Goal: Task Accomplishment & Management: Contribute content

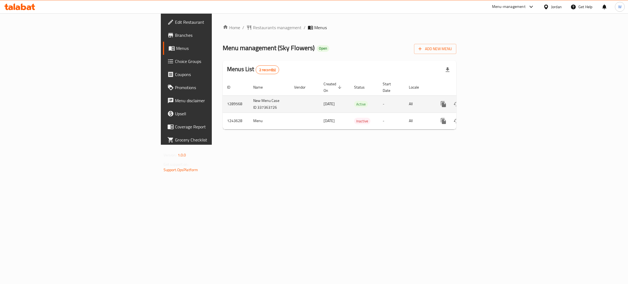
click at [486, 101] on icon "enhanced table" at bounding box center [482, 104] width 7 height 7
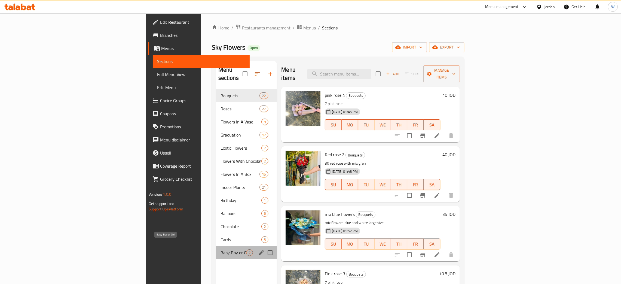
click at [221, 249] on span "Baby Boy or Girl" at bounding box center [234, 252] width 26 height 7
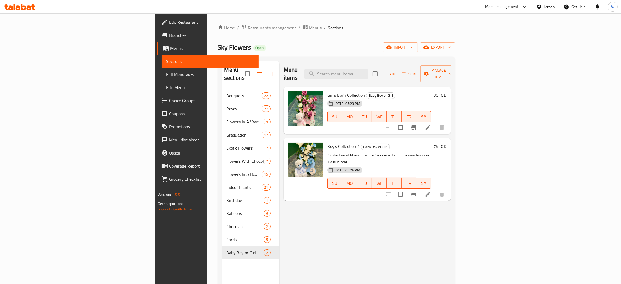
click at [447, 142] on h6 "75 JOD" at bounding box center [440, 146] width 13 height 8
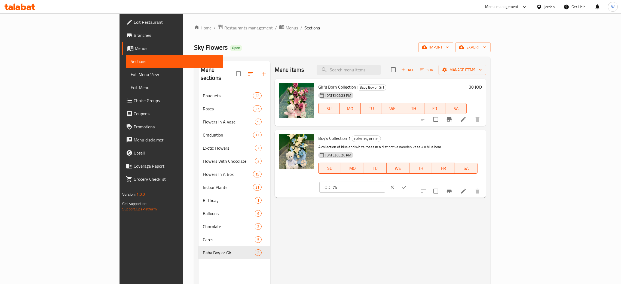
drag, startPoint x: 507, startPoint y: 151, endPoint x: 473, endPoint y: 154, distance: 34.4
click at [484, 153] on div "Boy's Collection 1 Baby Boy or Girl A collection of blue and white roses in a d…" at bounding box center [400, 163] width 168 height 63
type input "40"
click at [482, 87] on h6 "30 JOD" at bounding box center [475, 87] width 13 height 8
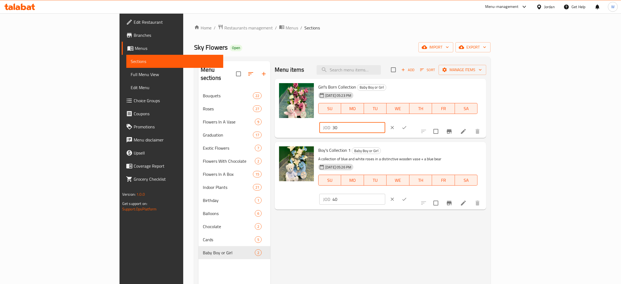
drag, startPoint x: 512, startPoint y: 94, endPoint x: 419, endPoint y: 101, distance: 93.1
click at [444, 98] on div "Girl's Born Collection Baby Boy or Girl [DEMOGRAPHIC_DATA][DATE] 05:23 PM SU MO…" at bounding box center [400, 108] width 168 height 55
drag, startPoint x: 542, startPoint y: 91, endPoint x: 460, endPoint y: 95, distance: 82.1
click at [463, 95] on div "Girl's Born Collection Baby Boy or Girl [DEMOGRAPHIC_DATA][DATE] 05:23 PM SU MO…" at bounding box center [400, 108] width 168 height 55
type input "40"
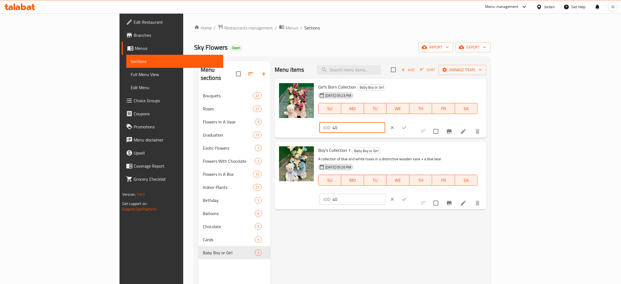
click at [411, 121] on button "ok" at bounding box center [405, 127] width 12 height 12
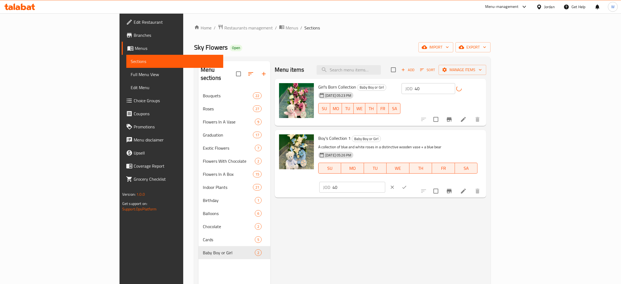
click at [407, 184] on icon "ok" at bounding box center [404, 186] width 5 height 5
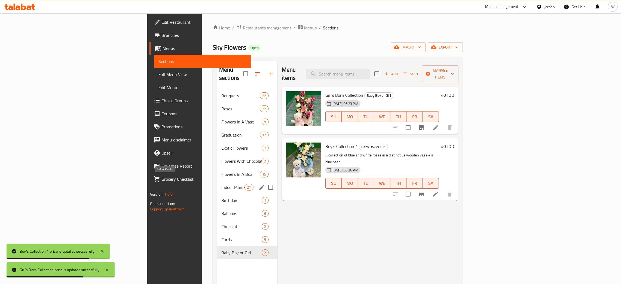
click at [221, 184] on span "Indoor Plants" at bounding box center [232, 187] width 23 height 7
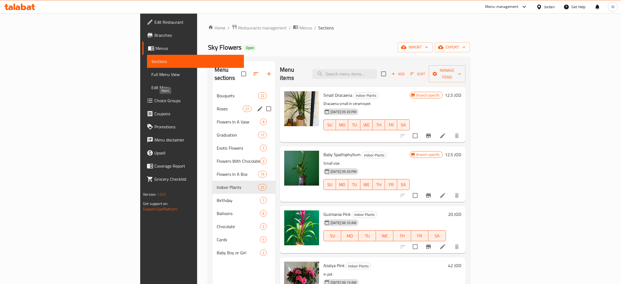
click at [217, 105] on span "Roses" at bounding box center [230, 108] width 26 height 7
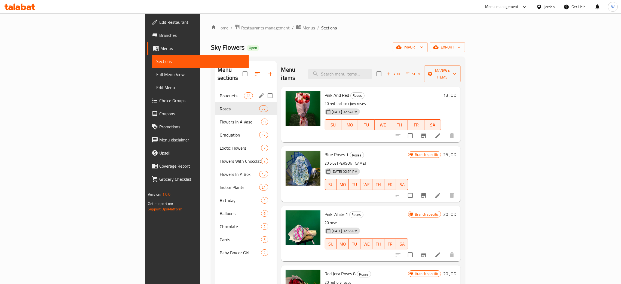
click at [215, 89] on div "Bouquets 22" at bounding box center [245, 95] width 61 height 13
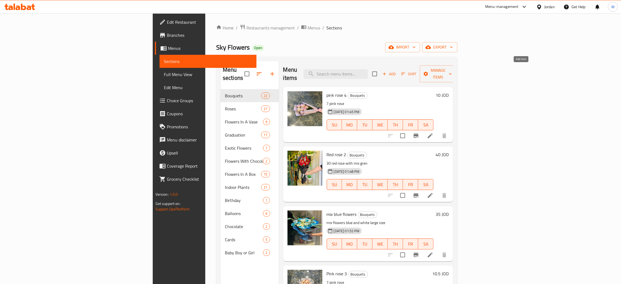
click at [397, 71] on span "Add" at bounding box center [389, 74] width 15 height 6
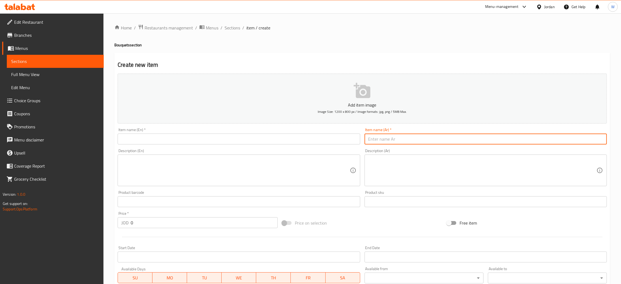
click at [396, 135] on input "text" at bounding box center [486, 138] width 242 height 11
paste input "عباد الشمس 1"
type input "عباد الشمس 1"
click at [291, 136] on input "text" at bounding box center [239, 138] width 242 height 11
paste input "sun flower 1"
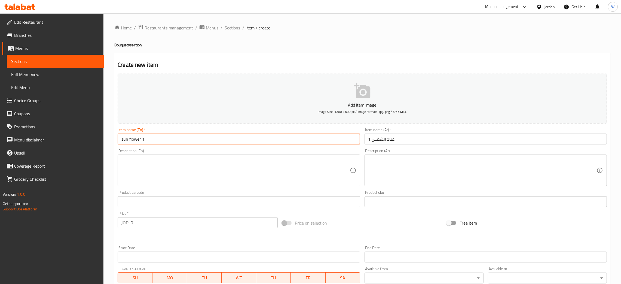
type input "sun flower 1"
click at [305, 175] on textarea at bounding box center [235, 170] width 228 height 26
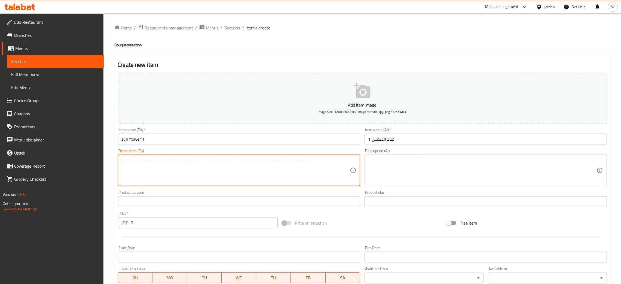
paste textarea "sun flowers and mix flowers"
type textarea "sun flowers and mix flowers"
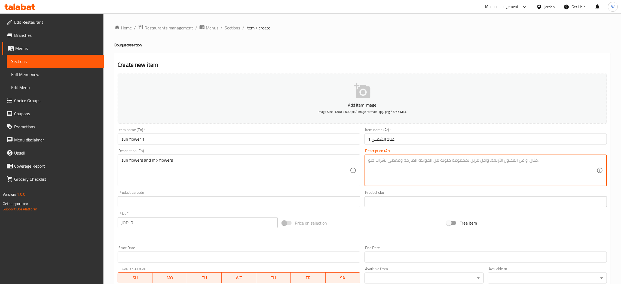
click at [406, 182] on textarea at bounding box center [483, 170] width 228 height 26
paste textarea "زهور عباد الشمس مع تشكيلة زهور موسمية"
type textarea "زهور عباد الشمس مع تشكيلة زهور موسمية"
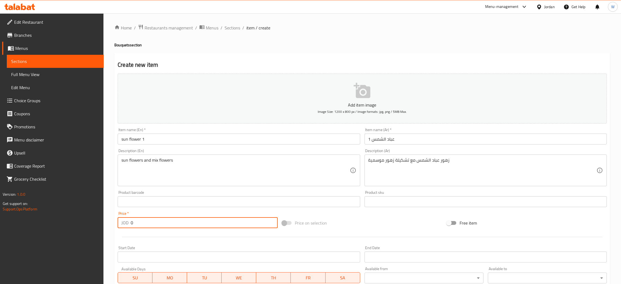
drag, startPoint x: 189, startPoint y: 226, endPoint x: 131, endPoint y: 227, distance: 57.5
click at [132, 227] on input "0" at bounding box center [204, 222] width 147 height 11
type input "25"
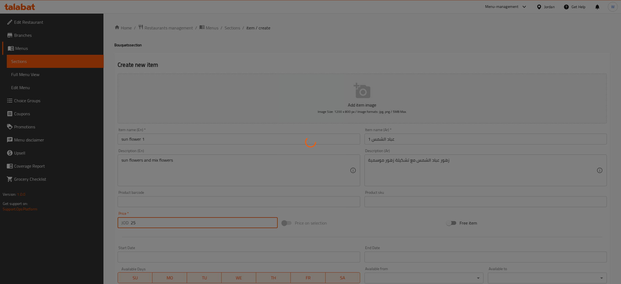
type input "0"
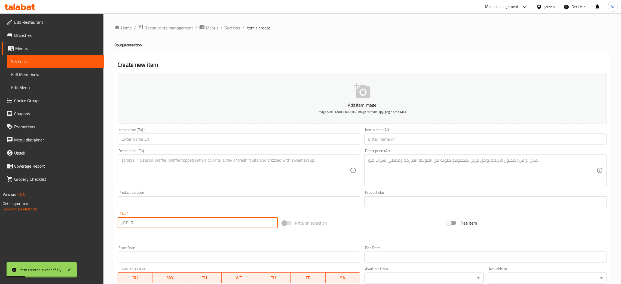
click at [380, 138] on input "text" at bounding box center [486, 138] width 242 height 11
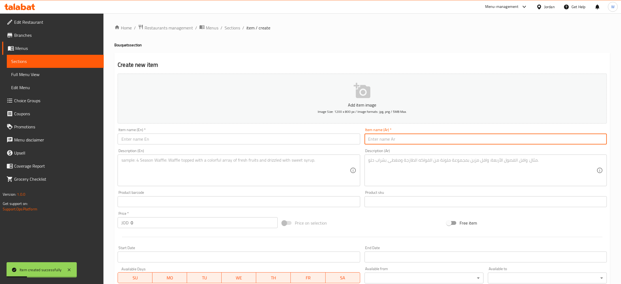
paste input "مزهرية الزهور 7"
type input "مزهرية الزهور 7"
click at [280, 137] on input "text" at bounding box center [239, 138] width 242 height 11
paste input "flowera vase7"
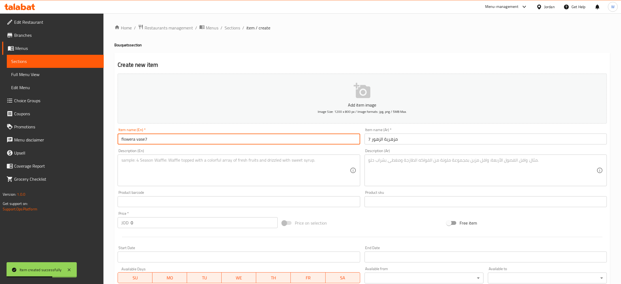
type input "flowera vase7"
click at [406, 169] on textarea at bounding box center [483, 170] width 228 height 26
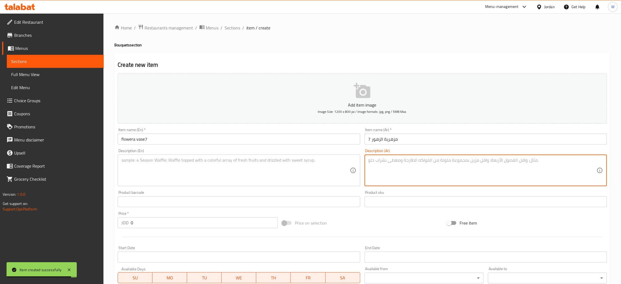
paste textarea "١٥ وردة جوري ابيض مع اوراق الخضار المميز في مزهرية زجاجية"
type textarea "١٥ وردة جوري ابيض مع اوراق الخضار المميز في مزهرية زجاجية"
drag, startPoint x: 257, startPoint y: 172, endPoint x: 260, endPoint y: 169, distance: 4.6
click at [257, 172] on textarea at bounding box center [235, 170] width 228 height 26
paste textarea "15 white roses with unique greenery in a glass vase"
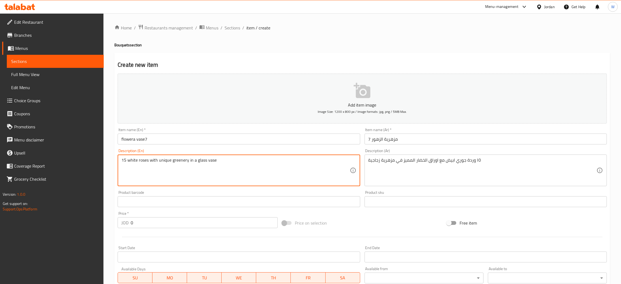
type textarea "15 white roses with unique greenery in a glass vase"
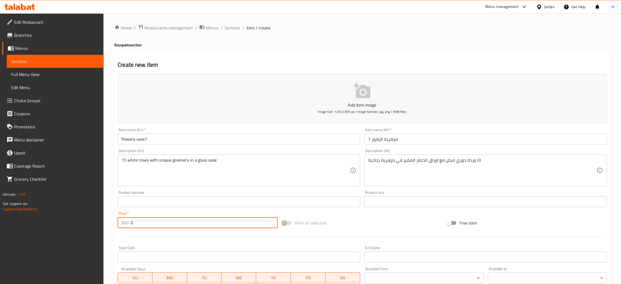
drag, startPoint x: 153, startPoint y: 220, endPoint x: 94, endPoint y: 233, distance: 60.5
click at [94, 233] on div "Edit Restaurant Branches Menus Sections Full Menu View Edit Menu Choice Groups …" at bounding box center [310, 199] width 621 height 372
type input "30"
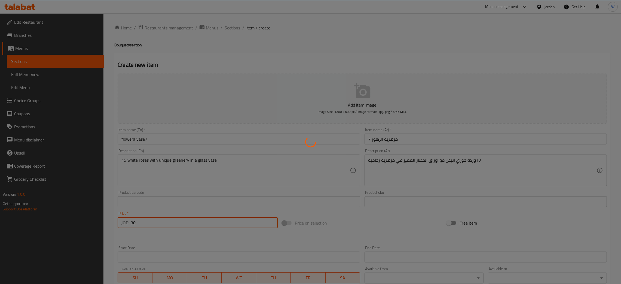
type input "0"
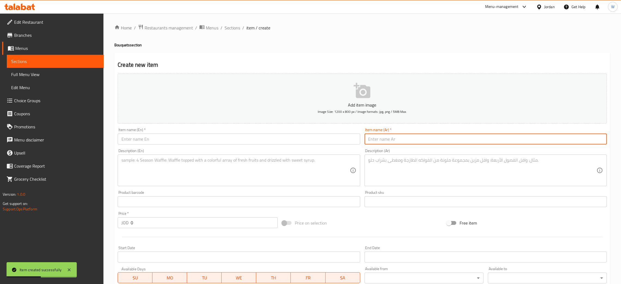
click at [390, 138] on input "text" at bounding box center [486, 138] width 242 height 11
paste input "بوكيه ورد 1"
type input "بوكيه ورد 1"
click at [232, 135] on input "text" at bounding box center [239, 138] width 242 height 11
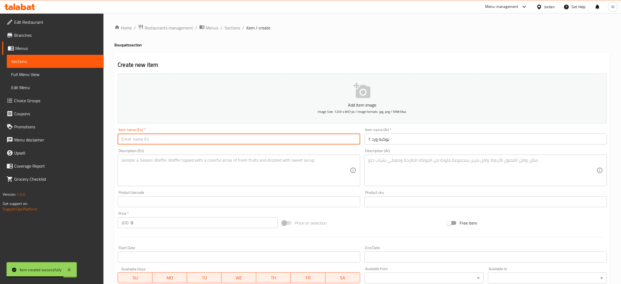
paste input "Flower Bouquet 1"
type input "Flower Bouquet 1"
click at [390, 171] on textarea at bounding box center [483, 170] width 228 height 26
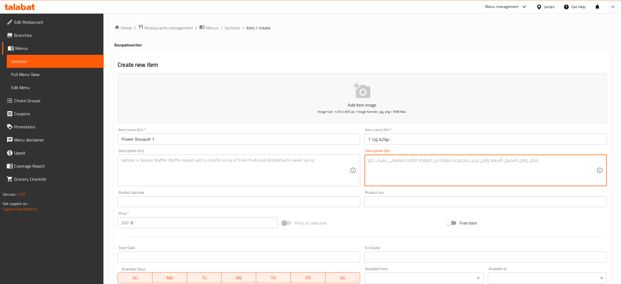
paste textarea "ورد جوري ابيض عدد 20"
type textarea "ورد جوري ابيض عدد 20"
click at [206, 162] on textarea at bounding box center [235, 170] width 228 height 26
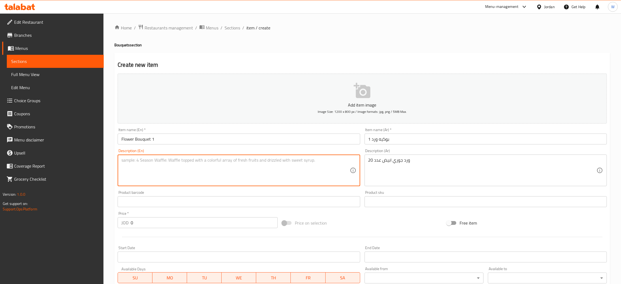
paste textarea "20 White Roses + Pink Lilies"
type textarea "20 White Roses + Pink Lilies"
drag, startPoint x: 142, startPoint y: 221, endPoint x: 87, endPoint y: 233, distance: 56.4
click at [87, 233] on div "Edit Restaurant Branches Menus Sections Full Menu View Edit Menu Choice Groups …" at bounding box center [310, 199] width 621 height 372
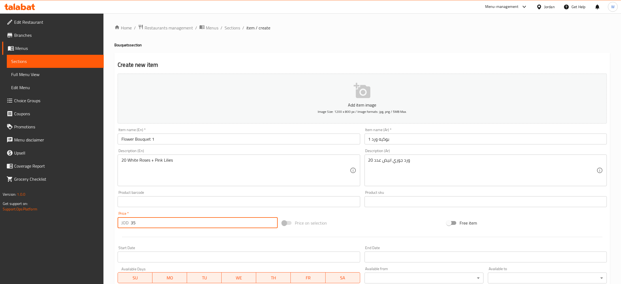
type input "35"
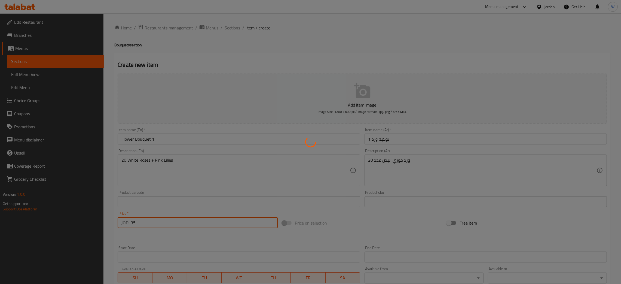
type input "0"
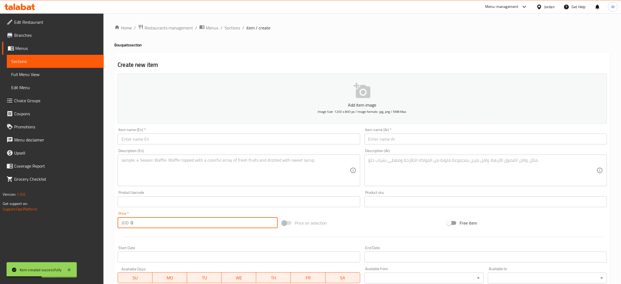
click at [280, 139] on input "text" at bounding box center [239, 138] width 242 height 11
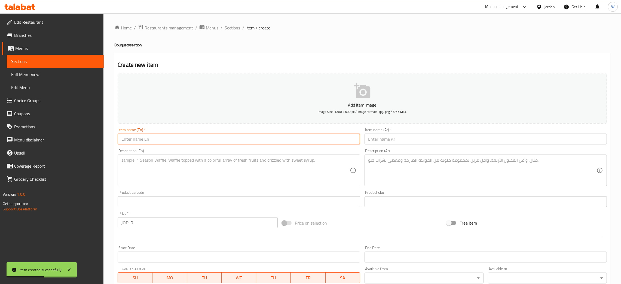
paste input "بوكيه زهري ١"
type input "بوكيه زهري ١"
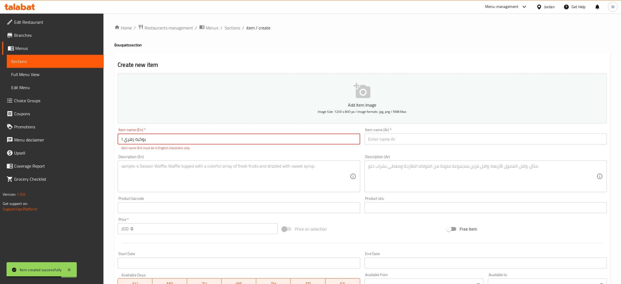
drag, startPoint x: 187, startPoint y: 139, endPoint x: 0, endPoint y: 161, distance: 188.2
click at [0, 161] on div "Edit Restaurant Branches Menus Sections Full Menu View Edit Menu Choice Groups …" at bounding box center [310, 202] width 621 height 378
click at [133, 143] on input "بوكيه زهري ١" at bounding box center [239, 138] width 242 height 11
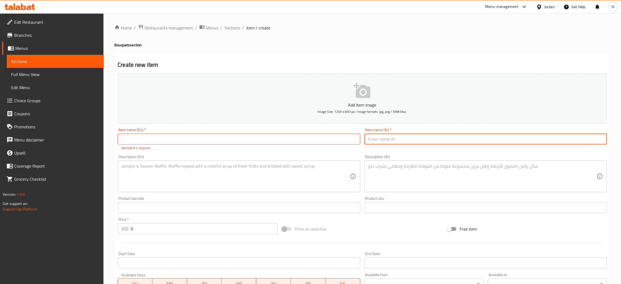
click at [393, 137] on input "text" at bounding box center [486, 138] width 242 height 11
paste input "بوكيه زهري ١"
type input "بوكيه زهري ١"
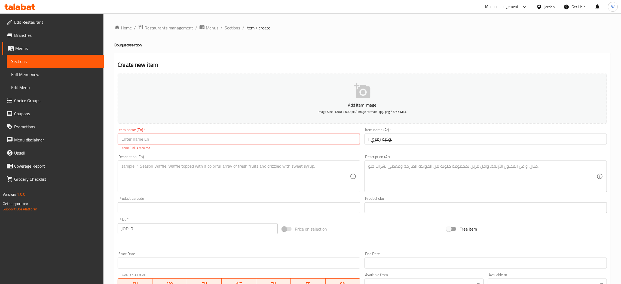
click at [249, 140] on input "text" at bounding box center [239, 138] width 242 height 11
paste input "Pink Bouquet 1"
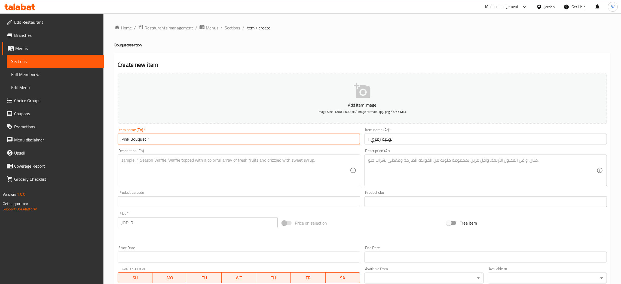
type input "Pink Bouquet 1"
click at [379, 172] on textarea at bounding box center [483, 170] width 228 height 26
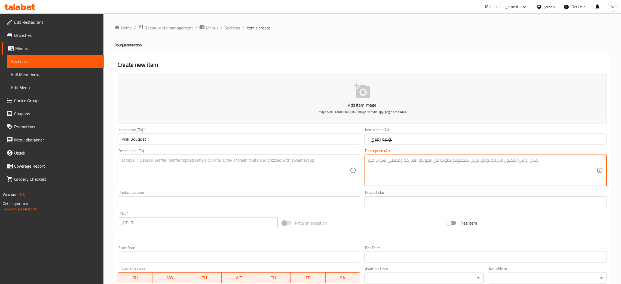
paste textarea "تشكيله من الزهور باللون الزهري"
type textarea "تشكيله من الزهور باللون الزهري"
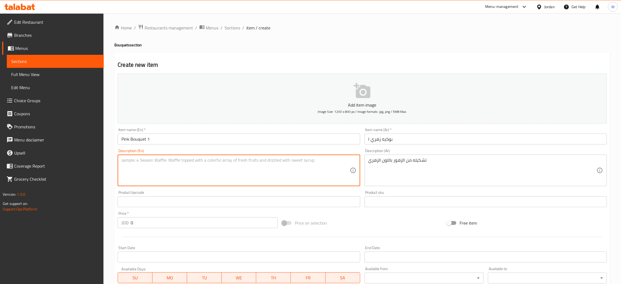
click at [269, 161] on textarea at bounding box center [235, 170] width 228 height 26
paste textarea "mix pink flowers"
type textarea "mix pink flowers"
drag, startPoint x: 107, startPoint y: 232, endPoint x: 80, endPoint y: 233, distance: 27.5
click at [80, 233] on div "Edit Restaurant Branches Menus Sections Full Menu View Edit Menu Choice Groups …" at bounding box center [310, 199] width 621 height 372
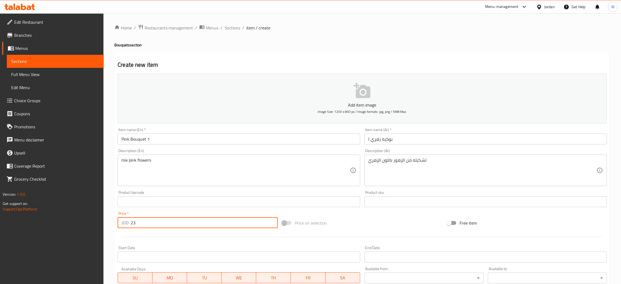
type input "23"
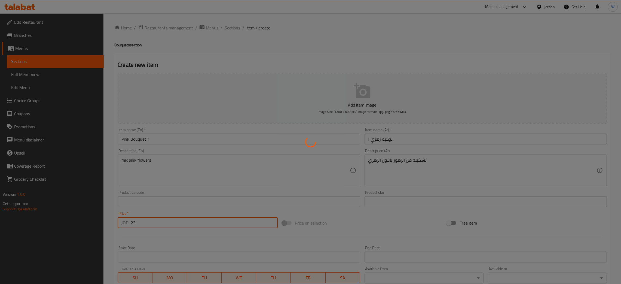
type input "0"
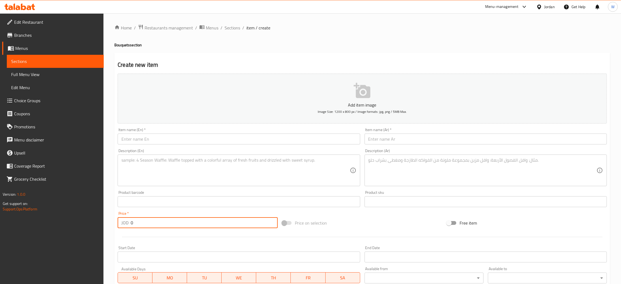
click at [382, 138] on input "text" at bounding box center [486, 138] width 242 height 11
paste input "الصندوق الصغير"
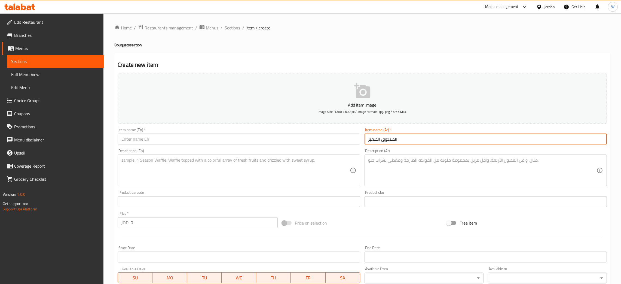
type input "الصندوق الصغير"
click at [241, 141] on input "text" at bounding box center [239, 138] width 242 height 11
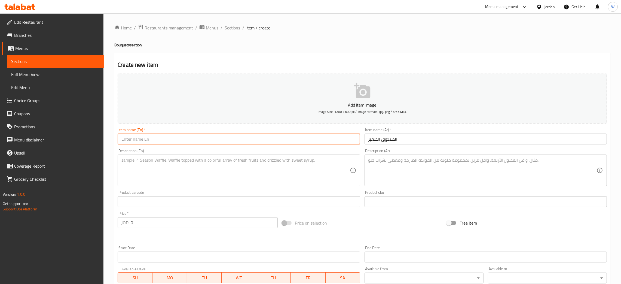
paste input "Small box"
type input "Small box"
click at [383, 166] on textarea at bounding box center [483, 170] width 228 height 26
paste textarea "تشكيلة من الزهور في بوكس"
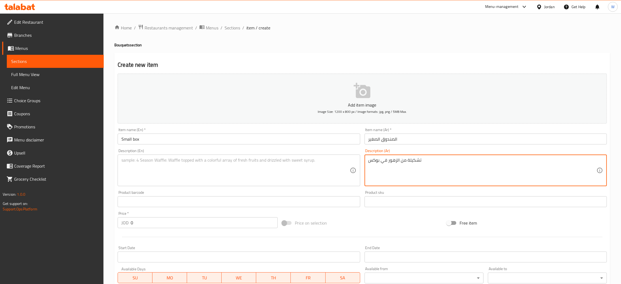
type textarea "تشكيلة من الزهور في بوكس"
drag, startPoint x: 214, startPoint y: 186, endPoint x: 217, endPoint y: 182, distance: 5.6
click at [217, 183] on div "Description (En) Description (En)" at bounding box center [238, 168] width 247 height 42
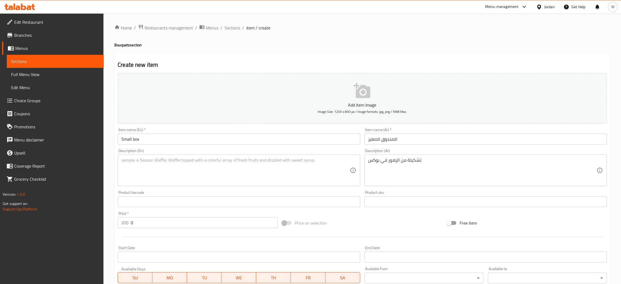
click at [225, 170] on textarea at bounding box center [235, 170] width 228 height 26
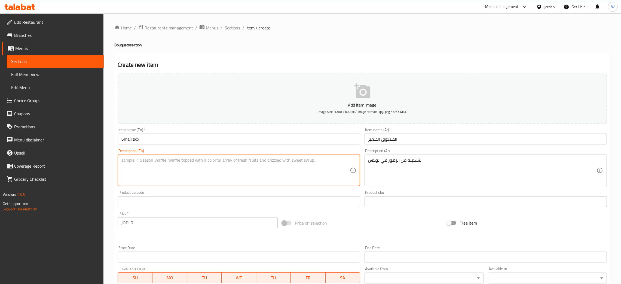
paste textarea "Assorted Flowers in a Leather"
type textarea "Assorted Flowers in a Leather"
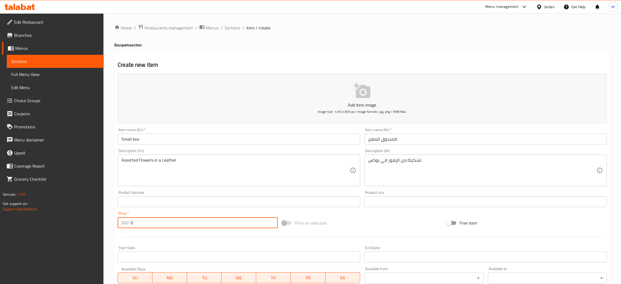
drag, startPoint x: 150, startPoint y: 225, endPoint x: 47, endPoint y: 229, distance: 103.1
click at [46, 230] on div "Edit Restaurant Branches Menus Sections Full Menu View Edit Menu Choice Groups …" at bounding box center [310, 199] width 621 height 372
type input "17.5"
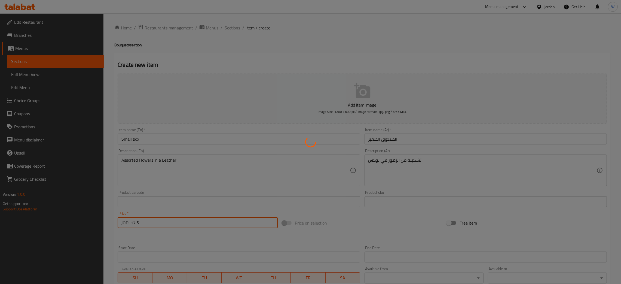
type input "0"
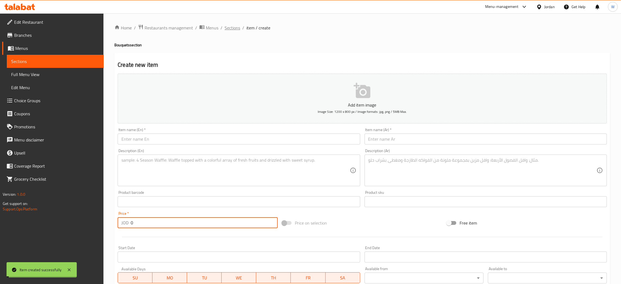
click at [230, 27] on span "Sections" at bounding box center [233, 28] width 16 height 7
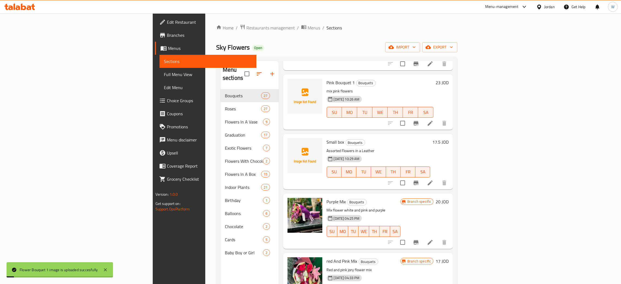
scroll to position [709, 0]
